Goal: Task Accomplishment & Management: Use online tool/utility

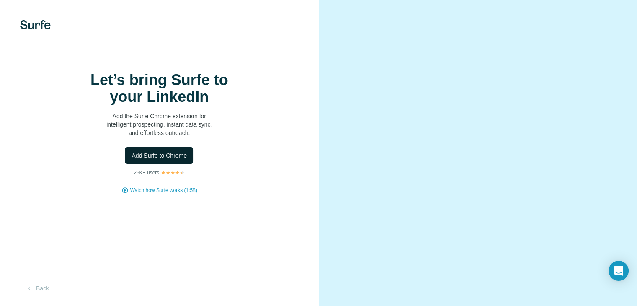
click at [179, 159] on span "Add Surfe to Chrome" at bounding box center [158, 155] width 55 height 8
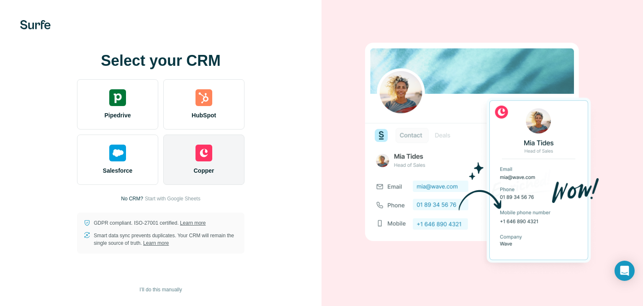
click at [194, 153] on div "Copper" at bounding box center [203, 159] width 81 height 50
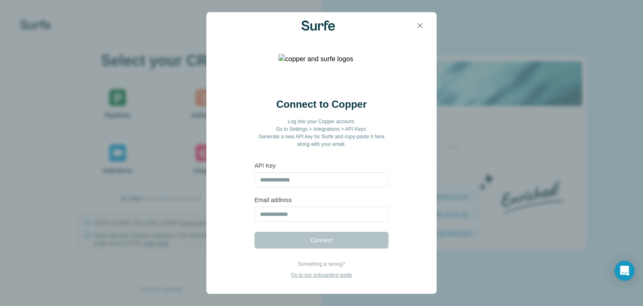
click at [149, 223] on div "Connect to Copper Log into your Copper account. Go to Settings > Integrations >…" at bounding box center [321, 153] width 643 height 306
click at [420, 24] on icon "button" at bounding box center [420, 25] width 8 height 8
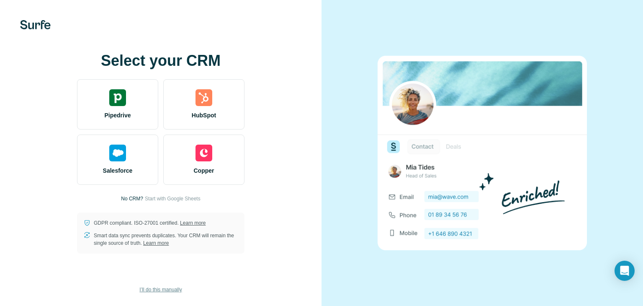
click at [164, 286] on span "I’ll do this manually" at bounding box center [160, 289] width 42 height 8
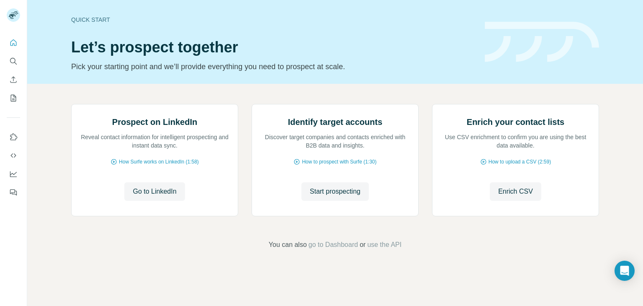
scroll to position [56, 0]
click at [318, 149] on p "Discover target companies and contacts enriched with B2B data and insights." at bounding box center [334, 141] width 149 height 17
click at [324, 196] on span "Start prospecting" at bounding box center [335, 191] width 51 height 10
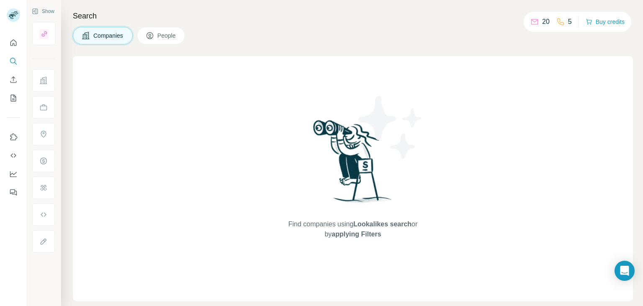
click at [168, 35] on span "People" at bounding box center [166, 35] width 19 height 8
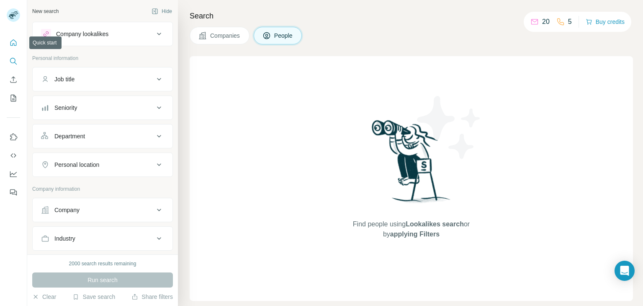
click at [10, 47] on button "Quick start" at bounding box center [13, 42] width 13 height 15
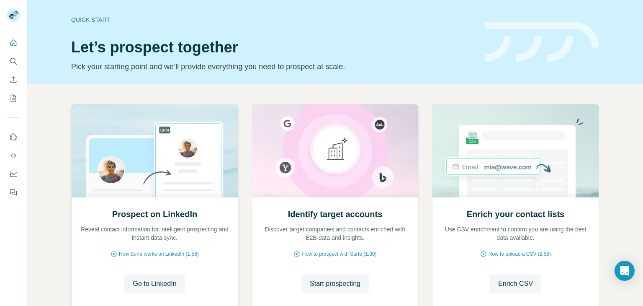
scroll to position [56, 0]
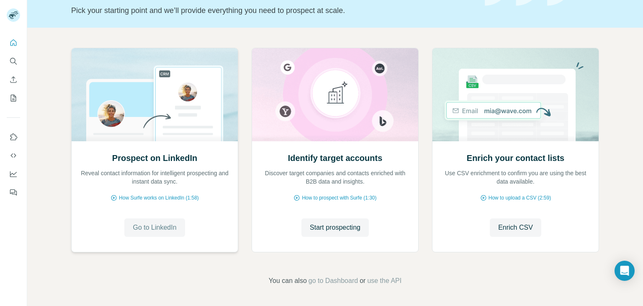
click at [139, 225] on span "Go to LinkedIn" at bounding box center [155, 227] width 44 height 10
